Goal: Task Accomplishment & Management: Use online tool/utility

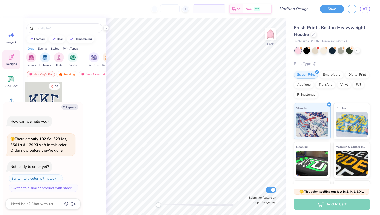
click at [75, 92] on div at bounding box center [85, 103] width 38 height 45
click at [73, 109] on button "Collapse" at bounding box center [69, 106] width 17 height 5
type textarea "x"
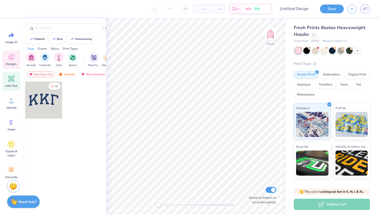
click at [10, 84] on span "Add Text" at bounding box center [11, 86] width 12 height 4
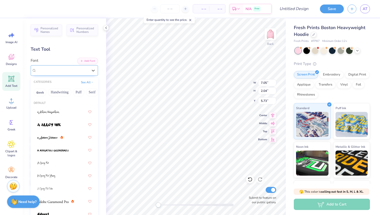
click at [89, 75] on div at bounding box center [93, 71] width 9 height 10
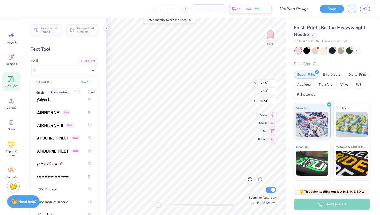
scroll to position [115, 0]
click at [58, 148] on span at bounding box center [52, 150] width 31 height 5
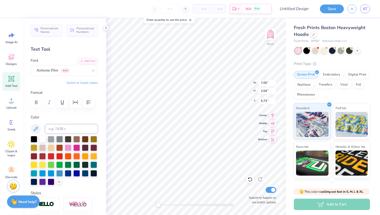
type textarea "20"
type input "10.40"
type input "6.97"
type input "4.40"
type input "8.17"
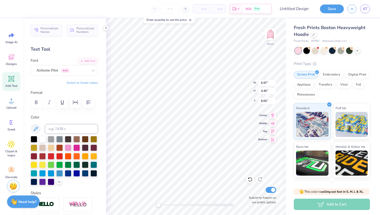
type textarea "25"
click at [84, 62] on button "Add Font" at bounding box center [87, 60] width 21 height 7
type textarea "2"
type textarea "[US_STATE] Panhellenic"
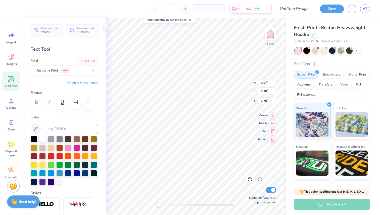
scroll to position [0, 2]
click at [73, 70] on div "Airborne Pilot Greek" at bounding box center [62, 71] width 53 height 8
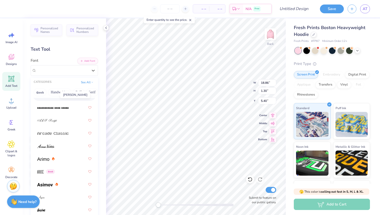
scroll to position [184, 0]
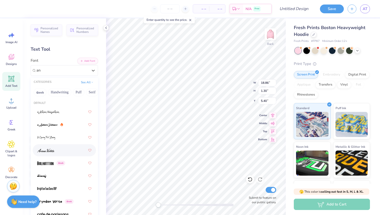
type input "a"
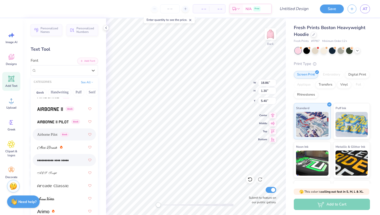
scroll to position [132, 0]
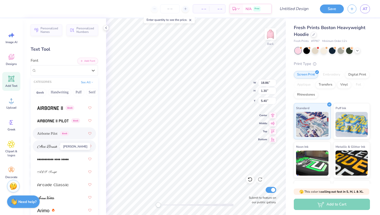
click at [56, 146] on img at bounding box center [47, 147] width 20 height 4
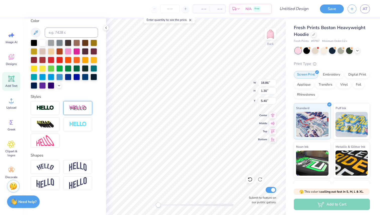
scroll to position [0, 0]
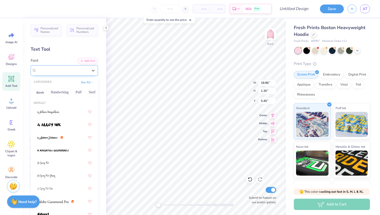
click at [66, 69] on div "[PERSON_NAME]" at bounding box center [62, 71] width 53 height 8
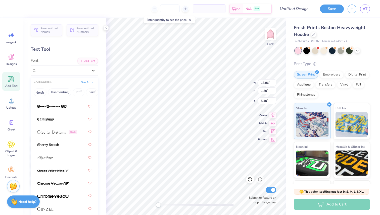
scroll to position [756, 0]
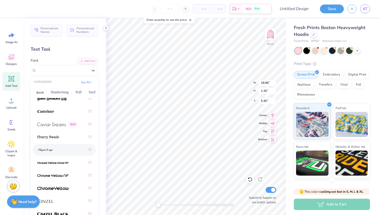
click at [61, 152] on div at bounding box center [64, 149] width 54 height 9
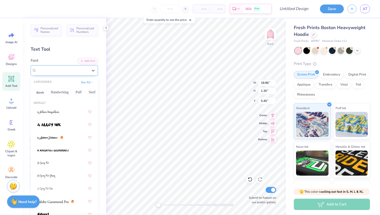
click at [82, 73] on div "ChopinScript" at bounding box center [62, 71] width 53 height 8
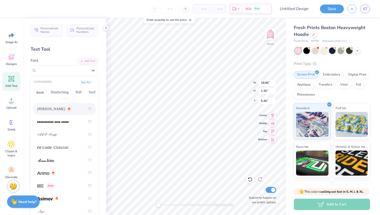
scroll to position [176, 0]
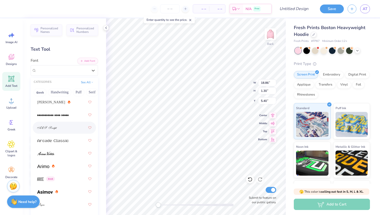
click at [55, 131] on div at bounding box center [64, 127] width 54 height 9
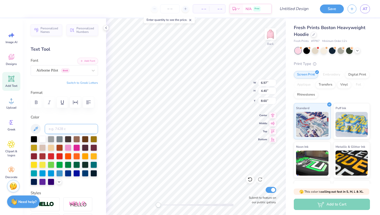
click at [54, 129] on input at bounding box center [71, 129] width 53 height 10
click at [64, 131] on input "f4dde1" at bounding box center [71, 129] width 53 height 10
click at [48, 131] on input "f4dde1" at bounding box center [71, 129] width 53 height 10
click at [49, 129] on input "f4dde1" at bounding box center [71, 129] width 53 height 10
click at [80, 127] on input "#f4dde1" at bounding box center [71, 129] width 53 height 10
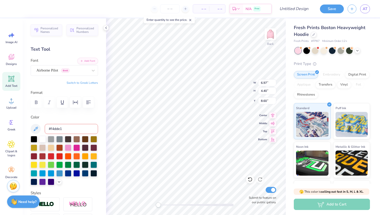
click at [81, 117] on label "Color" at bounding box center [64, 118] width 67 height 6
click at [57, 182] on icon at bounding box center [59, 182] width 4 height 4
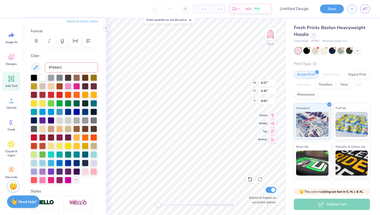
scroll to position [42, 0]
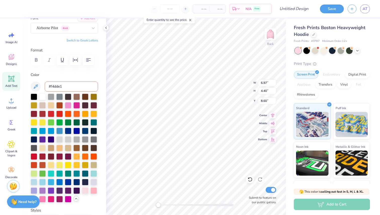
click at [71, 87] on input "#f4dde1" at bounding box center [71, 87] width 53 height 10
type input "#"
type input "F4DDE1"
click at [87, 74] on label "Color" at bounding box center [64, 75] width 67 height 6
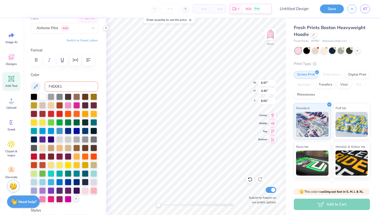
click at [87, 72] on label "Color" at bounding box center [64, 75] width 67 height 6
click at [36, 87] on icon at bounding box center [36, 87] width 6 height 6
click at [72, 76] on label "Color" at bounding box center [64, 75] width 67 height 6
click at [67, 106] on div at bounding box center [68, 105] width 7 height 7
click at [84, 188] on div at bounding box center [85, 190] width 7 height 7
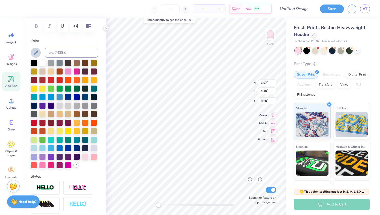
scroll to position [78, 0]
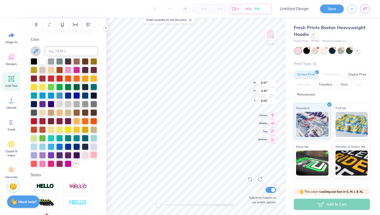
click at [93, 155] on div at bounding box center [93, 155] width 7 height 7
click at [84, 154] on div at bounding box center [85, 155] width 7 height 7
click at [42, 163] on div at bounding box center [42, 163] width 7 height 7
click at [70, 66] on div at bounding box center [68, 69] width 7 height 7
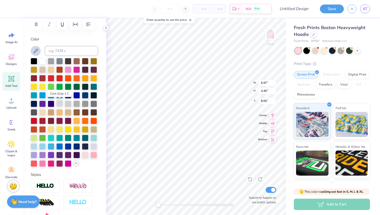
click at [59, 104] on div at bounding box center [59, 103] width 7 height 7
